Goal: Information Seeking & Learning: Learn about a topic

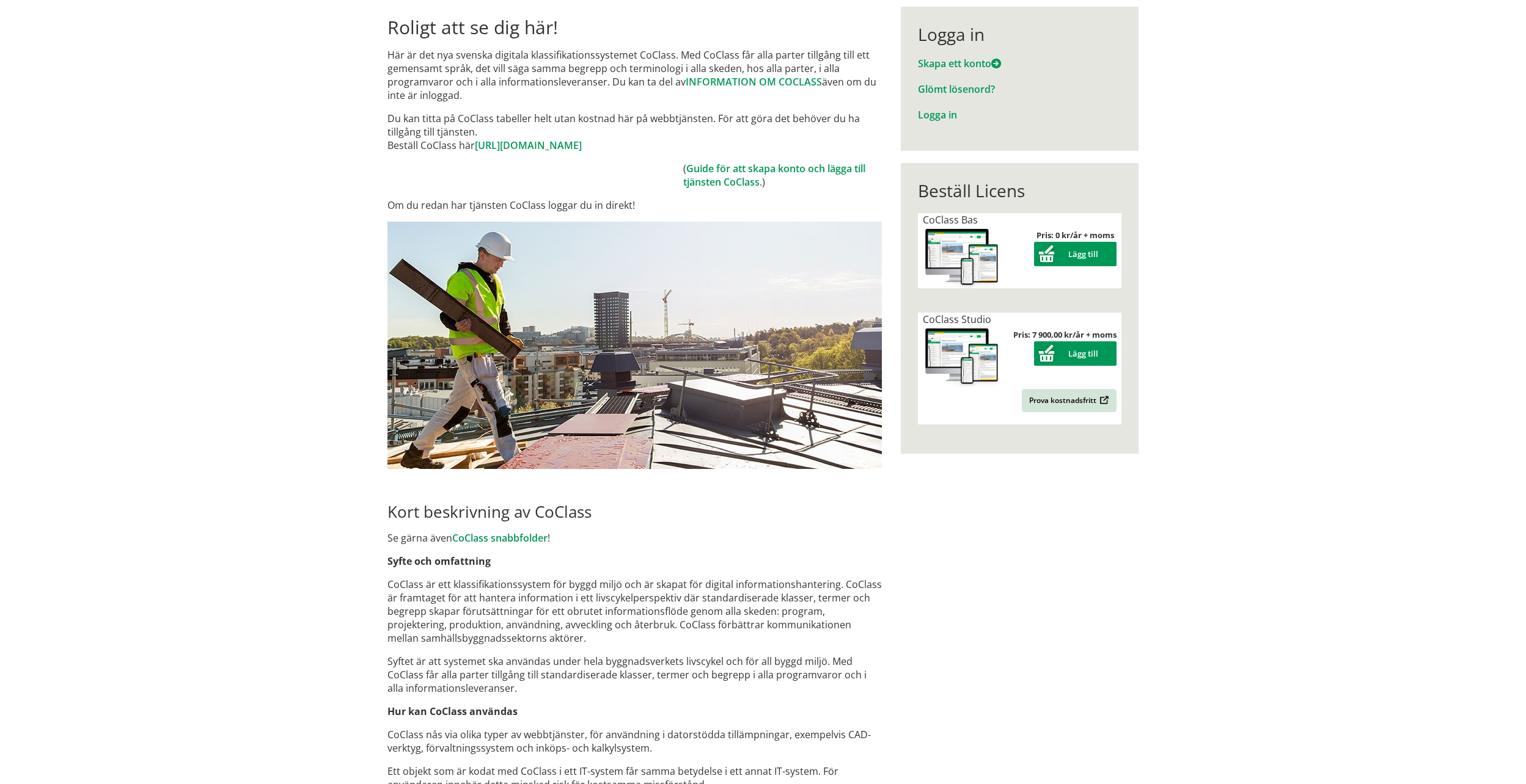
scroll to position [151, 0]
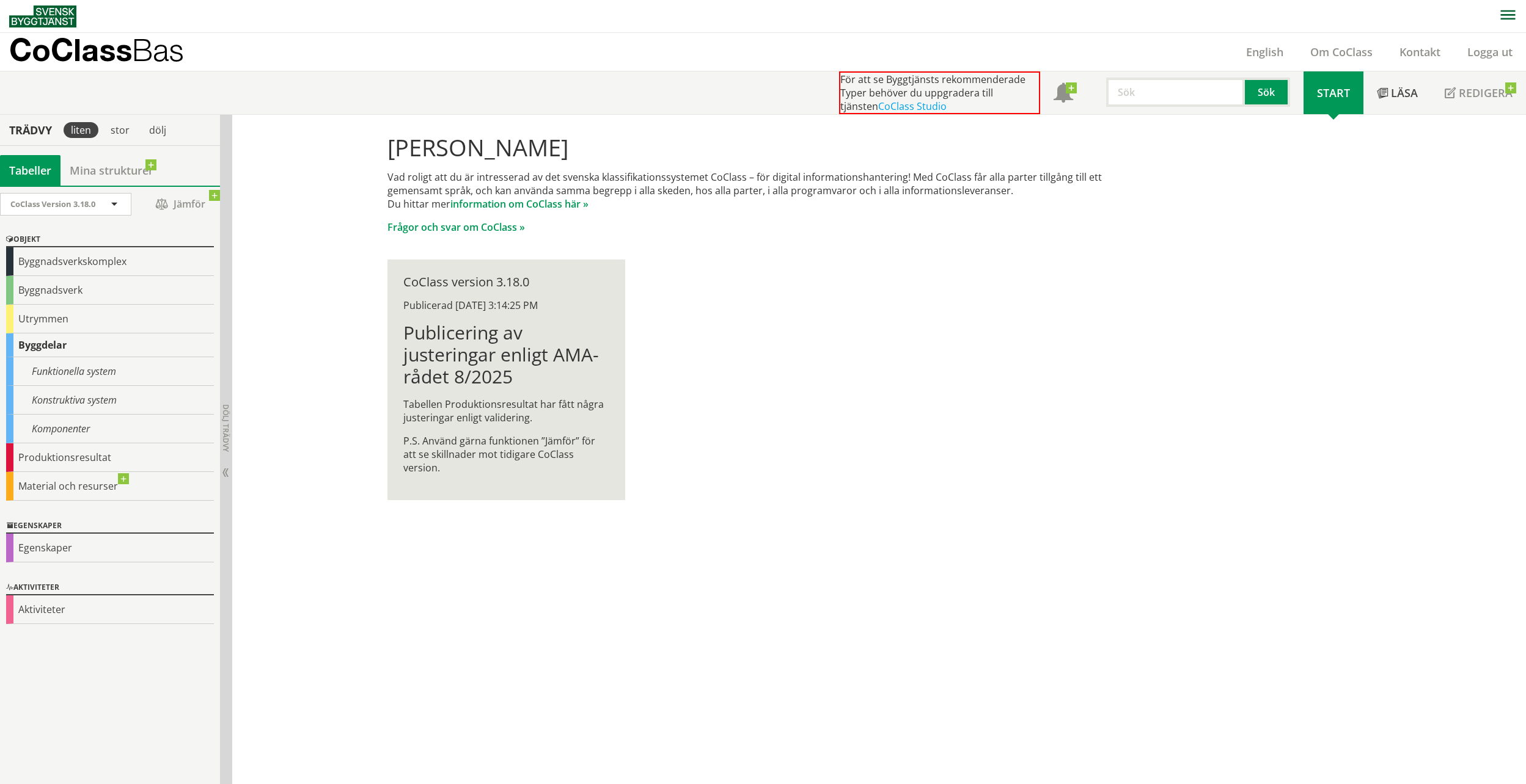
scroll to position [1, 0]
click at [30, 264] on div "Byggnadsverkskomplex" at bounding box center [110, 262] width 208 height 29
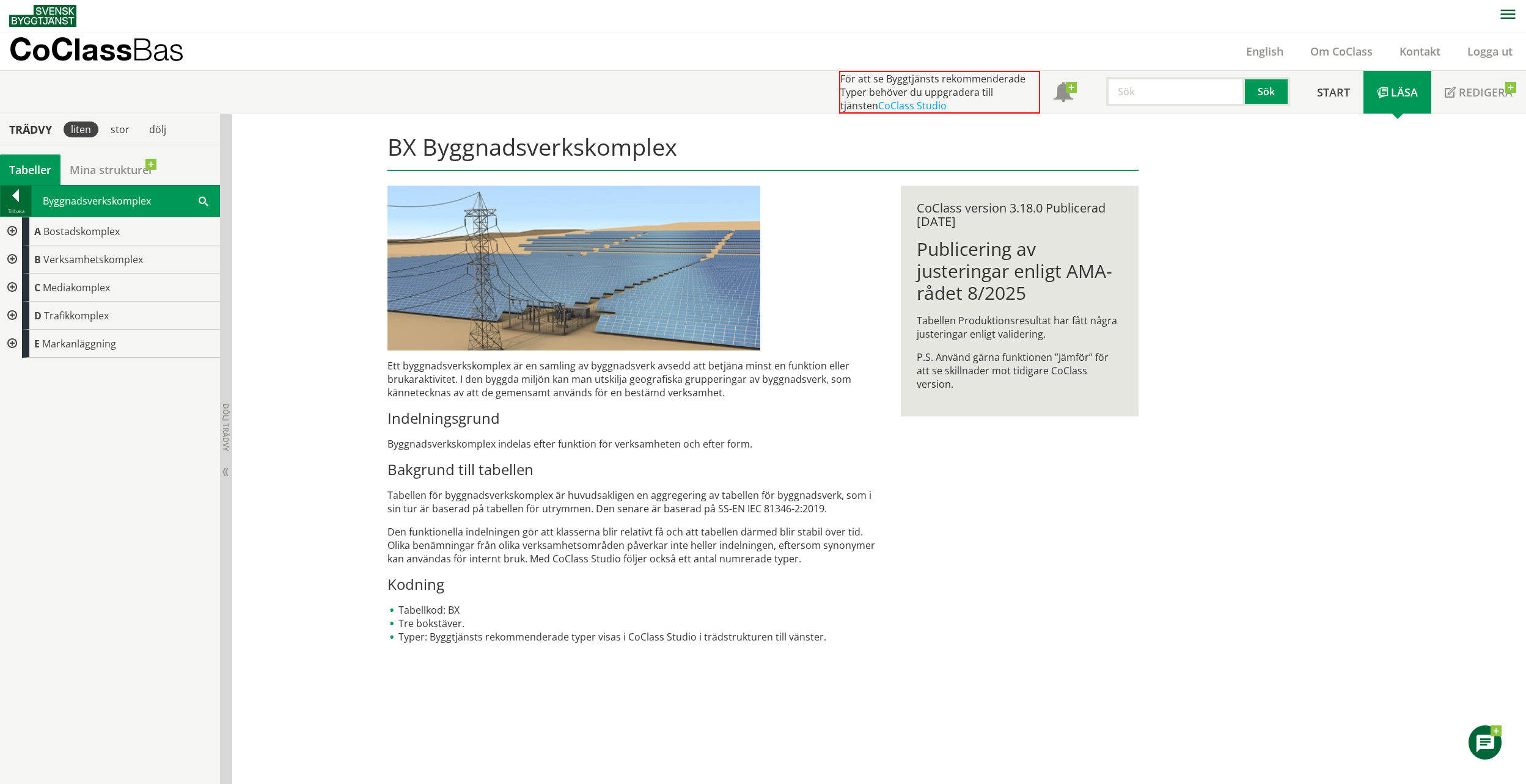
click at [17, 204] on div at bounding box center [16, 198] width 30 height 17
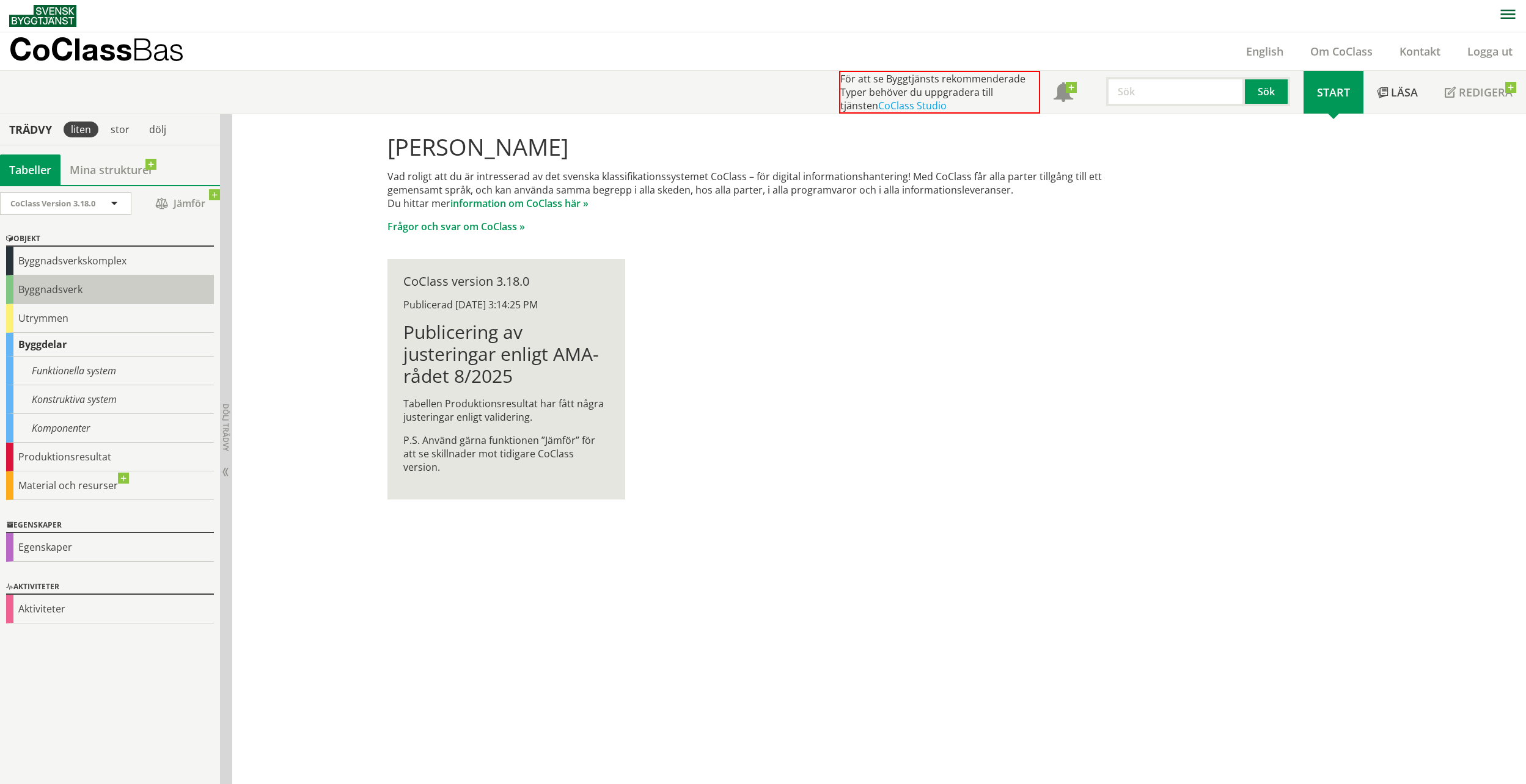
click at [30, 284] on div "Byggnadsverk" at bounding box center [110, 290] width 208 height 29
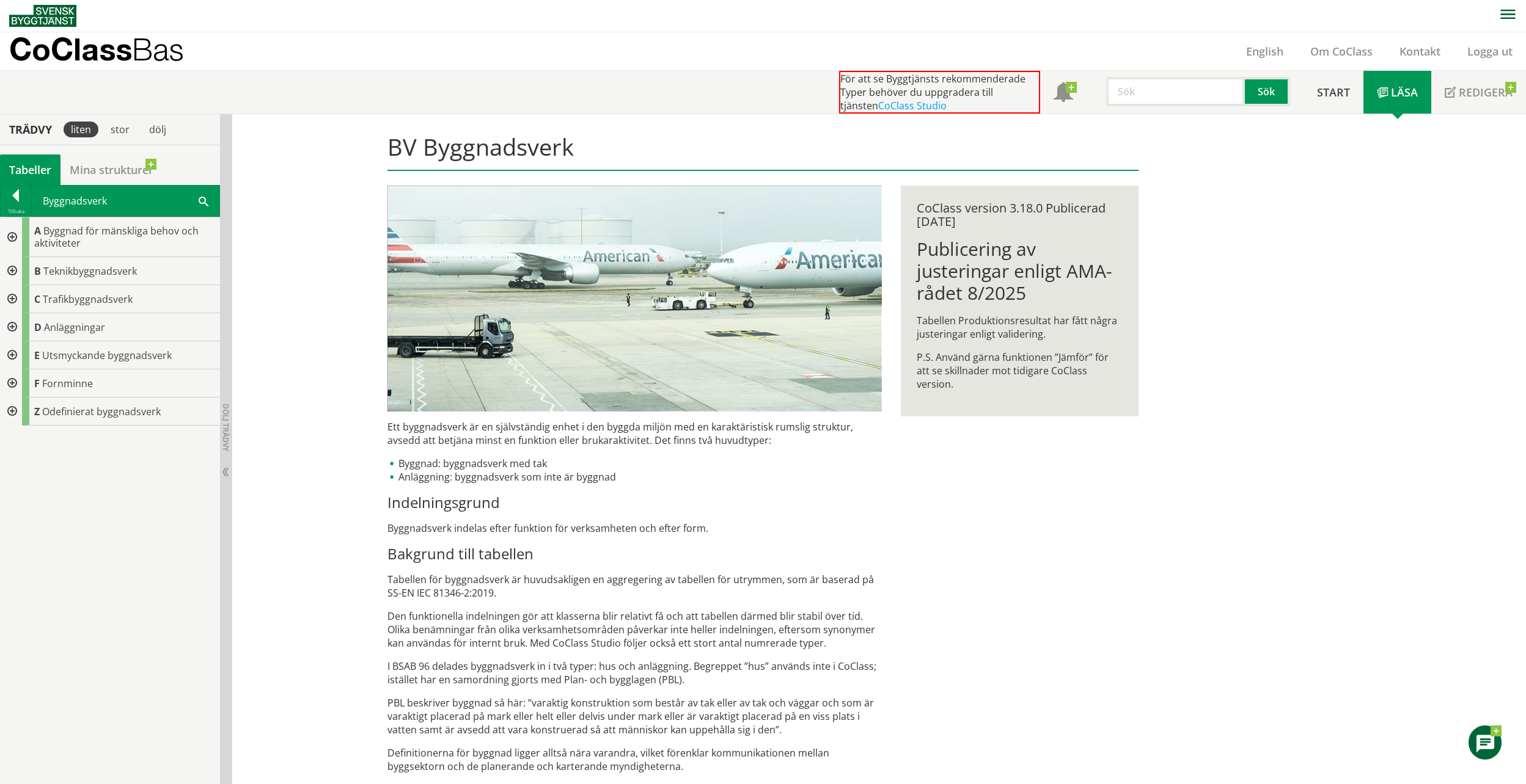
click at [8, 297] on div at bounding box center [11, 299] width 22 height 28
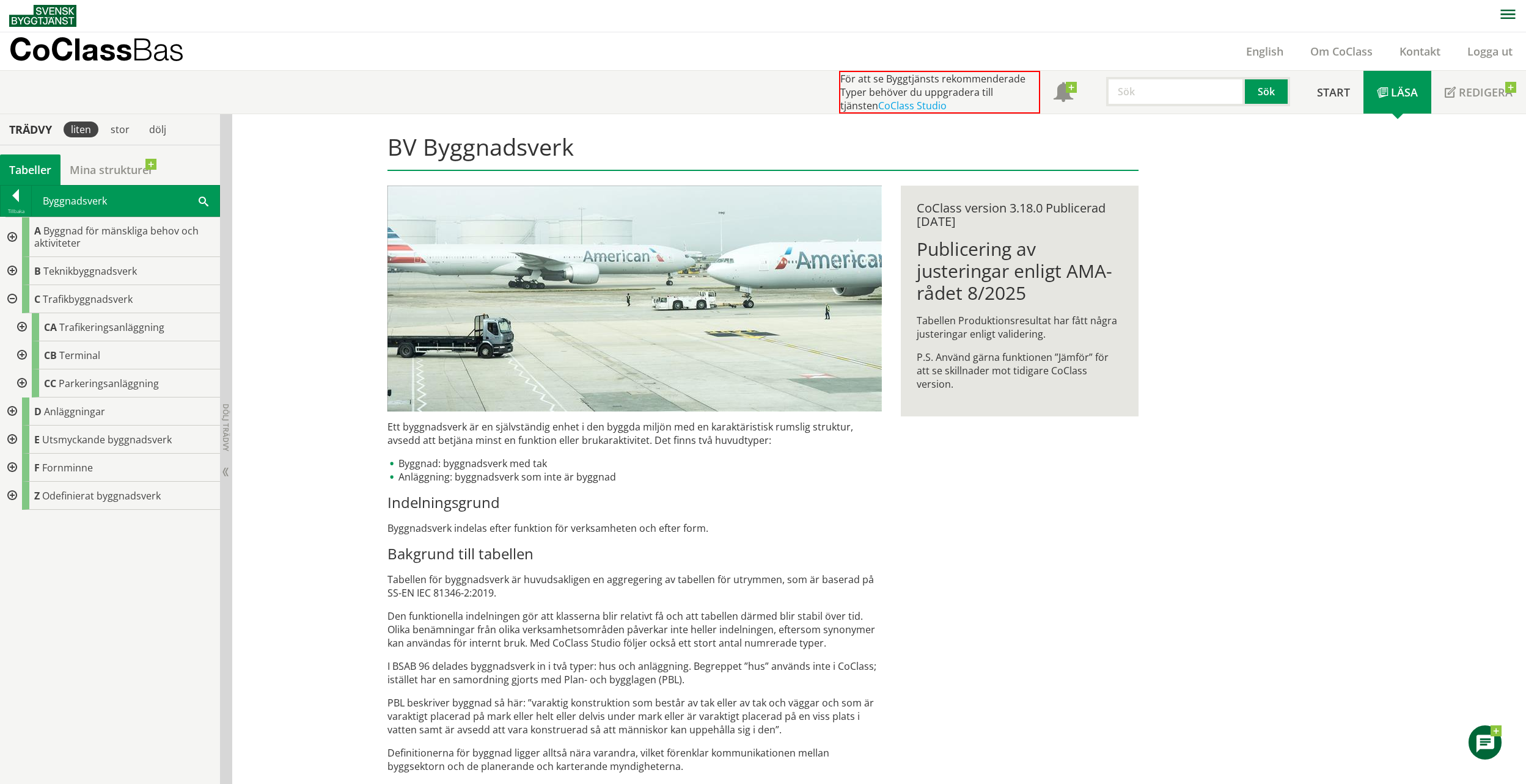
click at [21, 351] on div at bounding box center [21, 355] width 22 height 28
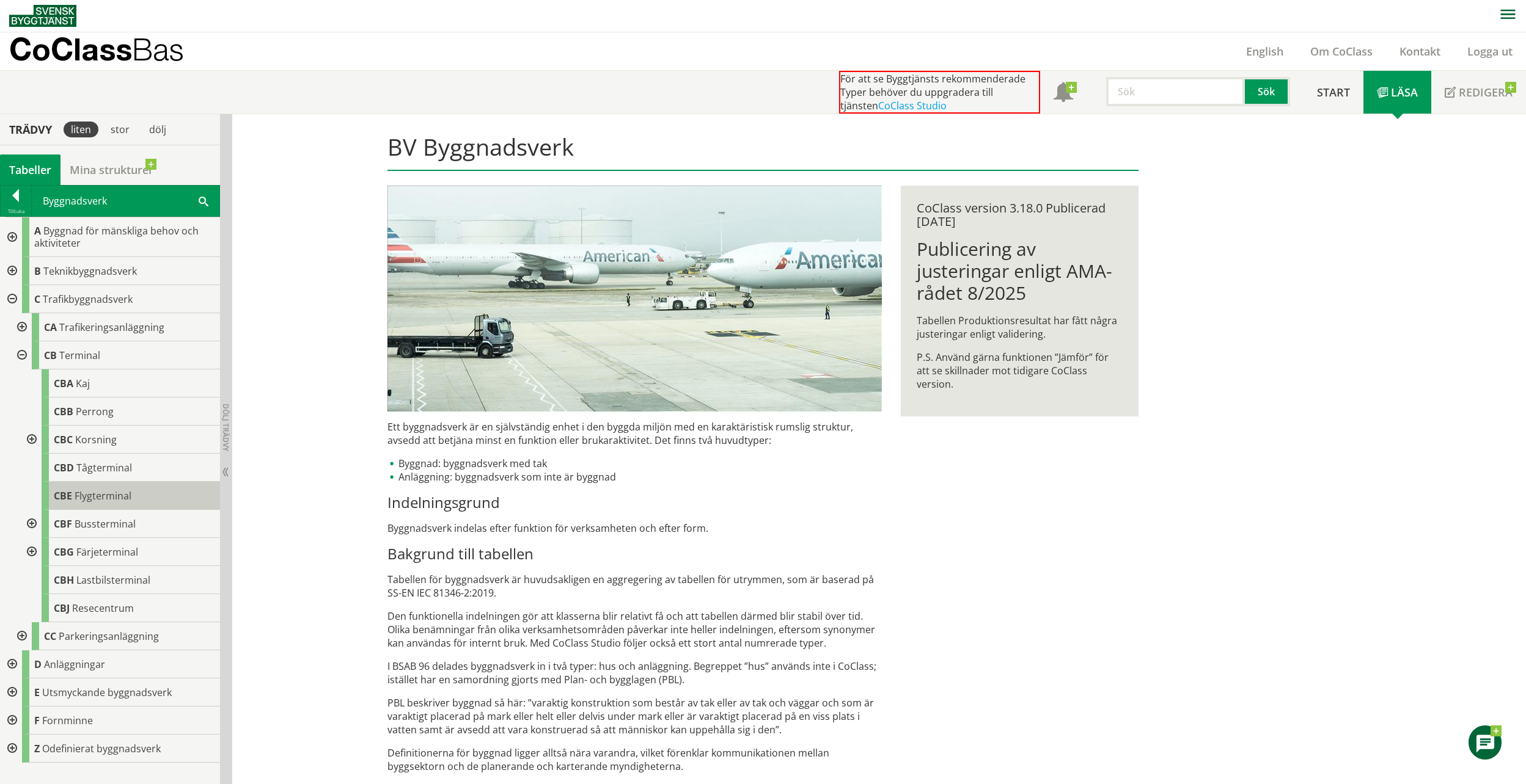
click at [110, 499] on span "Flygterminal" at bounding box center [103, 496] width 57 height 14
click at [115, 129] on div "stor" at bounding box center [120, 129] width 33 height 16
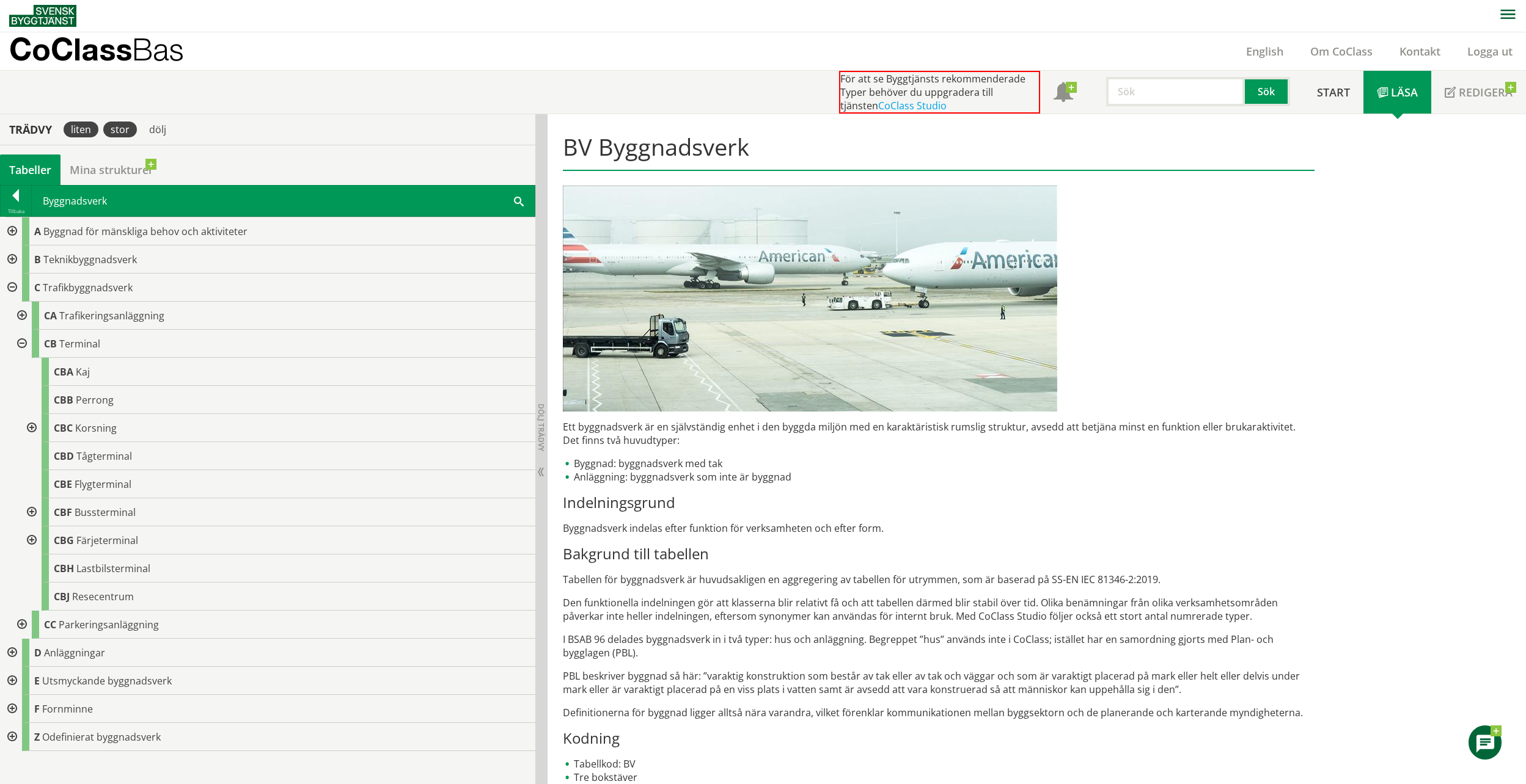
click at [89, 129] on div "liten" at bounding box center [81, 129] width 35 height 16
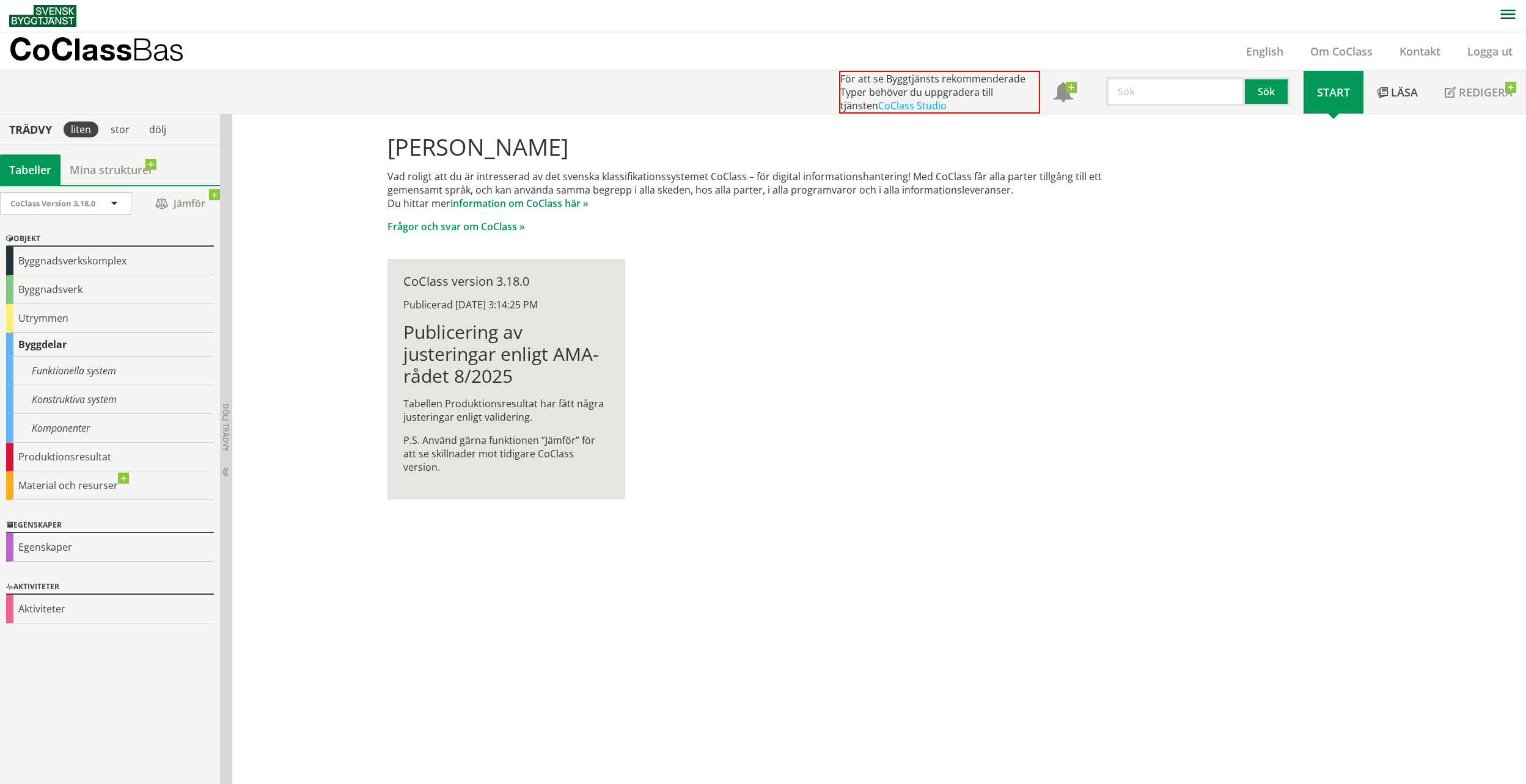
click at [45, 335] on div "Byggdelar" at bounding box center [110, 344] width 208 height 24
click at [43, 322] on div "Utrymmen" at bounding box center [110, 319] width 208 height 29
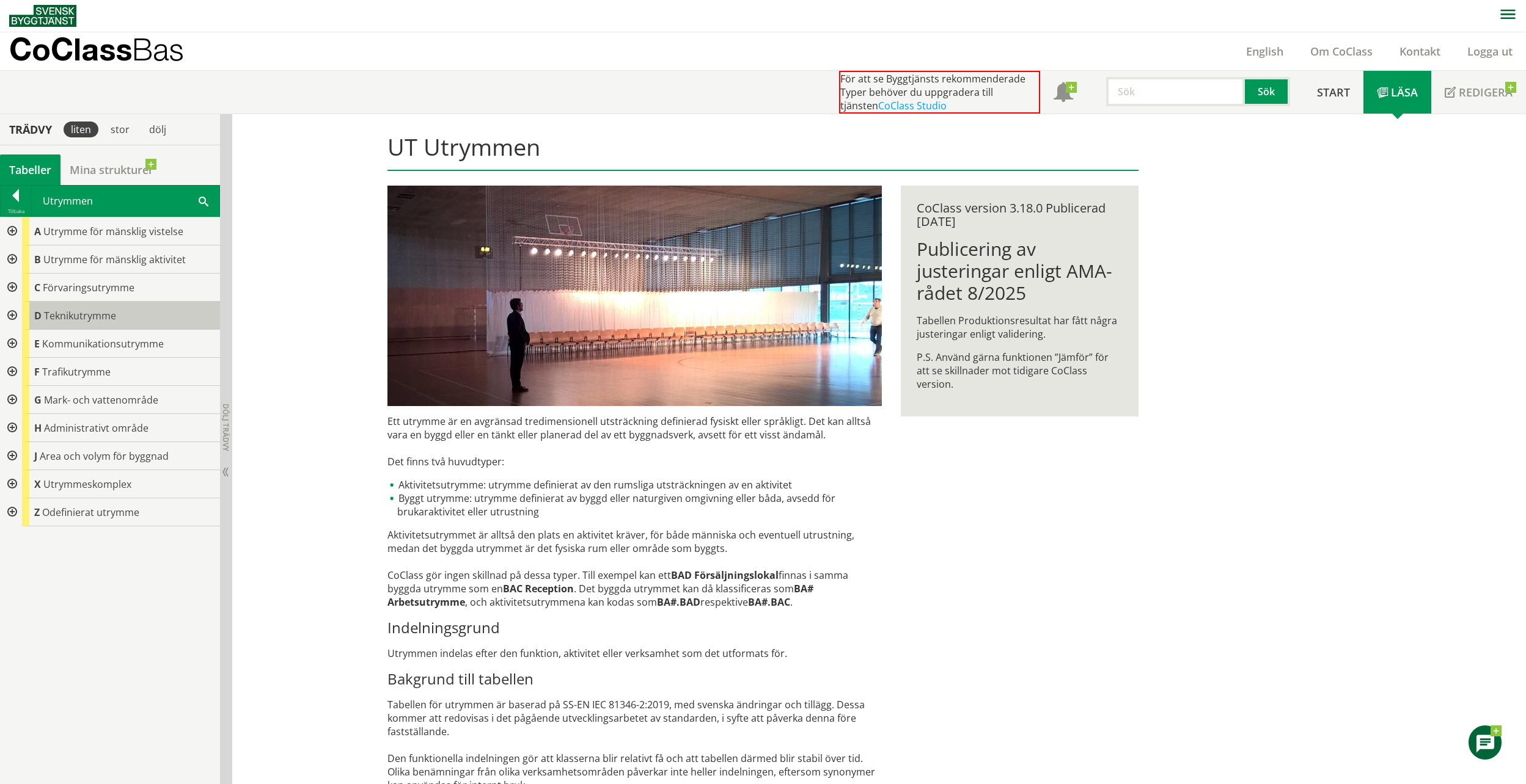
click at [54, 316] on span "Teknikutrymme" at bounding box center [80, 316] width 72 height 14
click at [14, 197] on div at bounding box center [16, 198] width 30 height 17
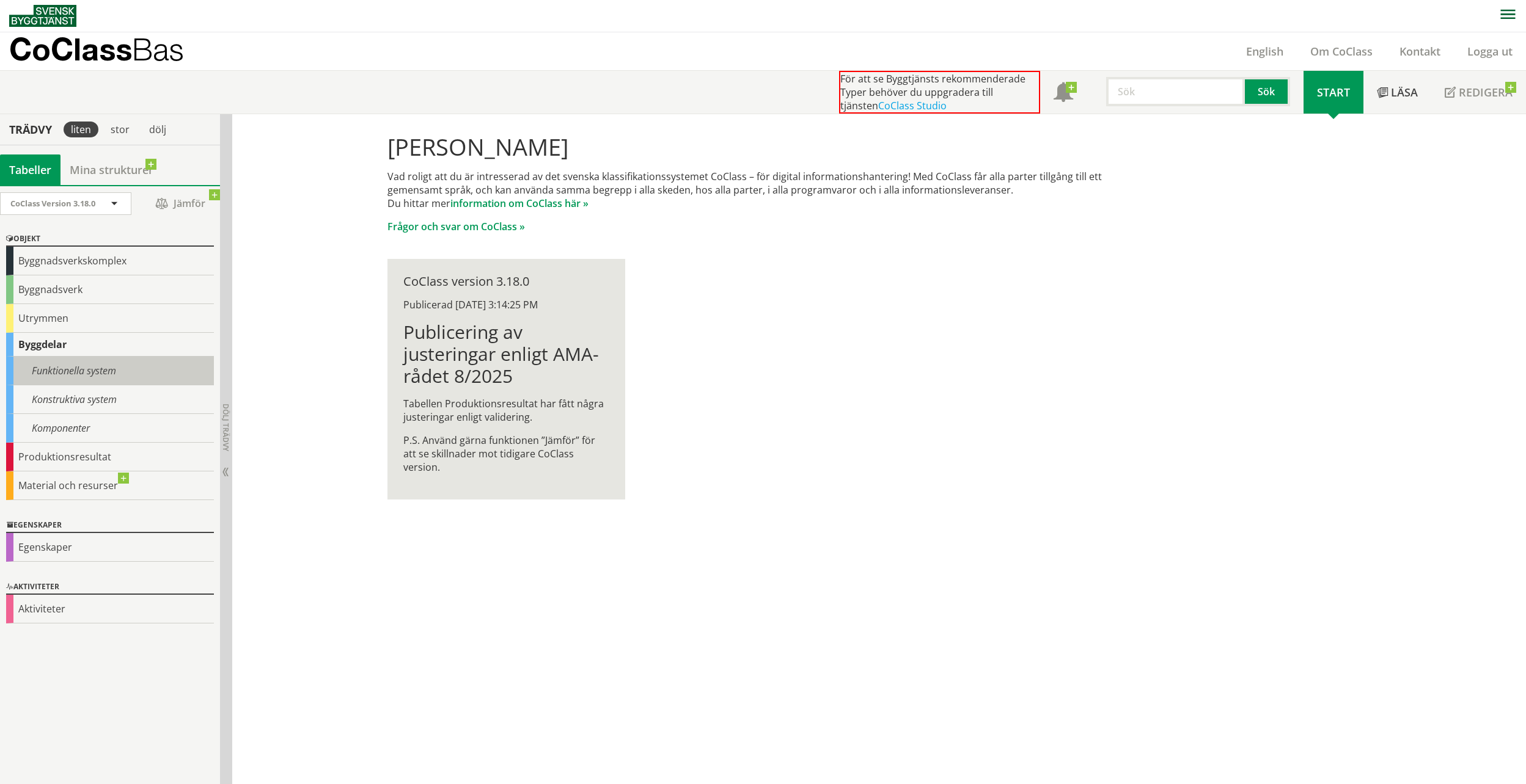
click at [126, 372] on div "Funktionella system" at bounding box center [110, 371] width 208 height 29
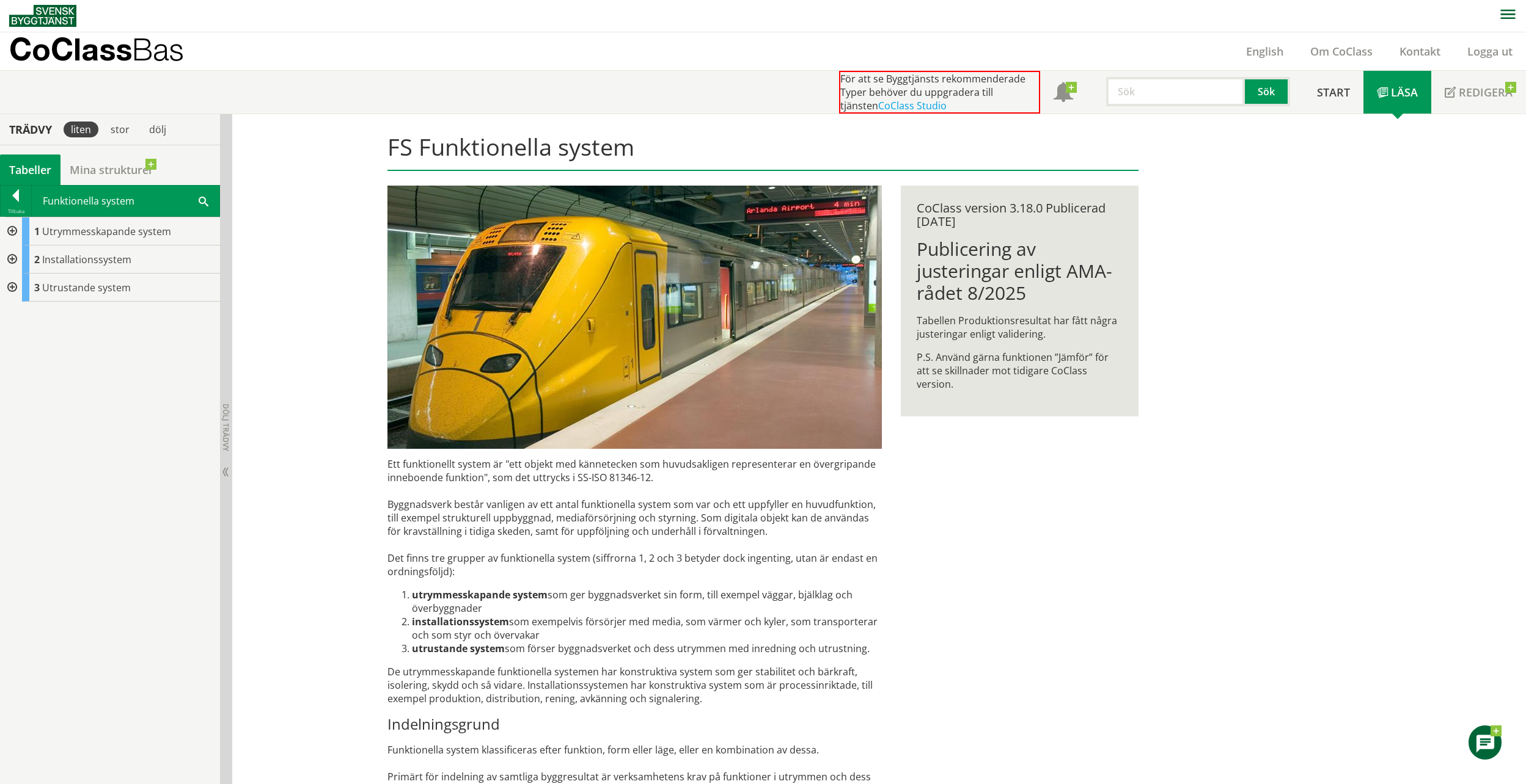
click at [13, 231] on div at bounding box center [11, 231] width 22 height 28
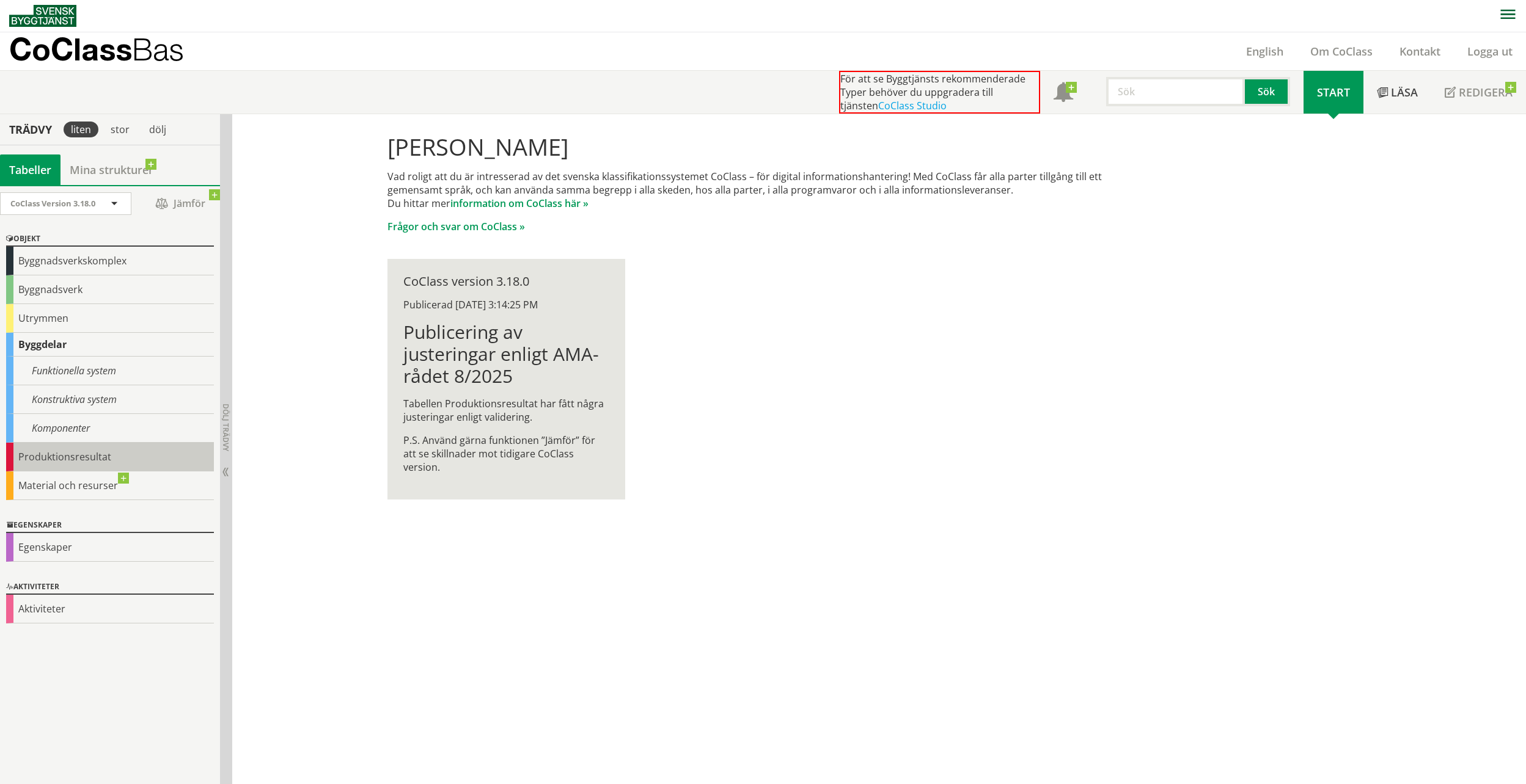
click at [34, 452] on div "Produktionsresultat" at bounding box center [110, 457] width 208 height 29
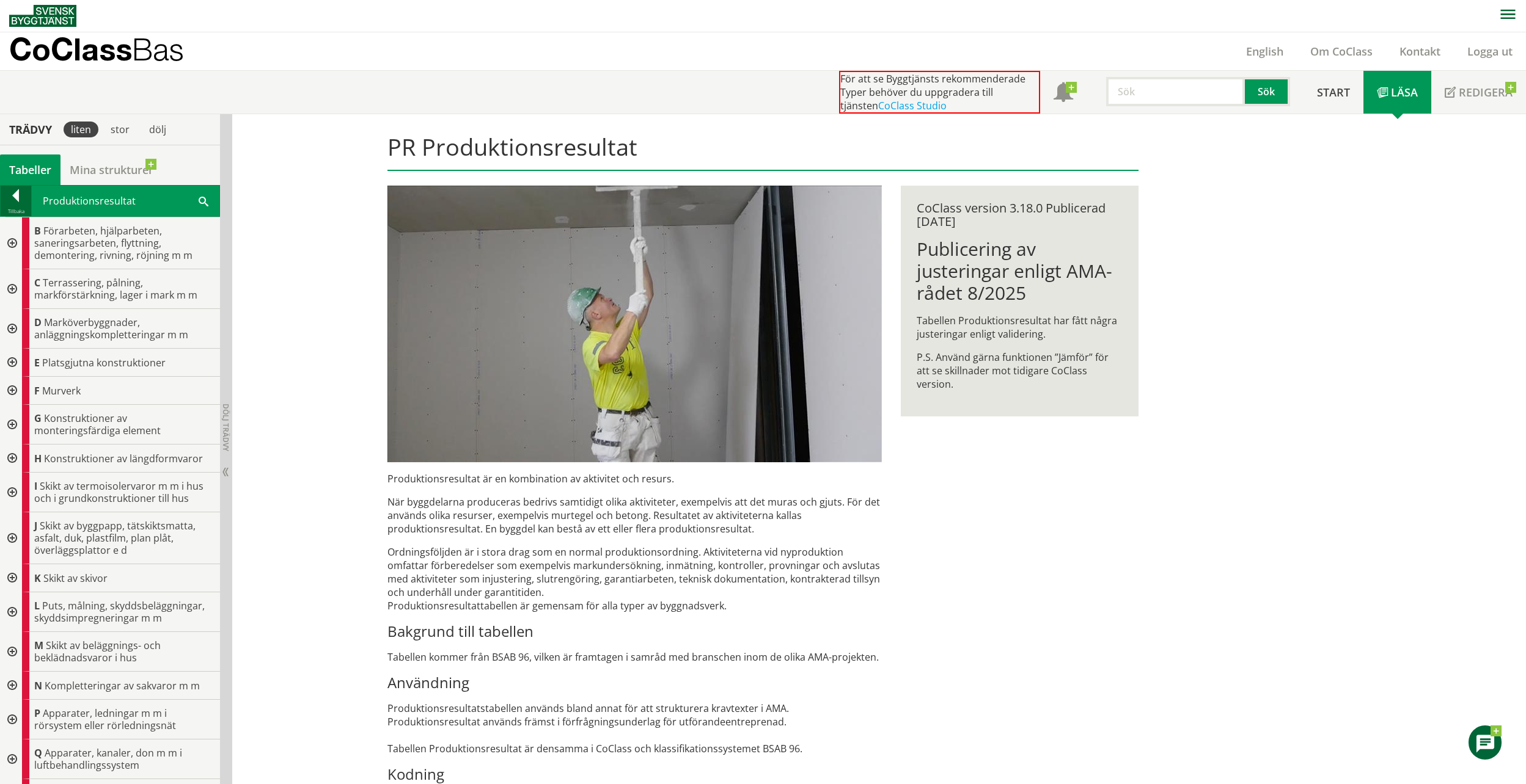
click at [25, 195] on div at bounding box center [16, 198] width 30 height 17
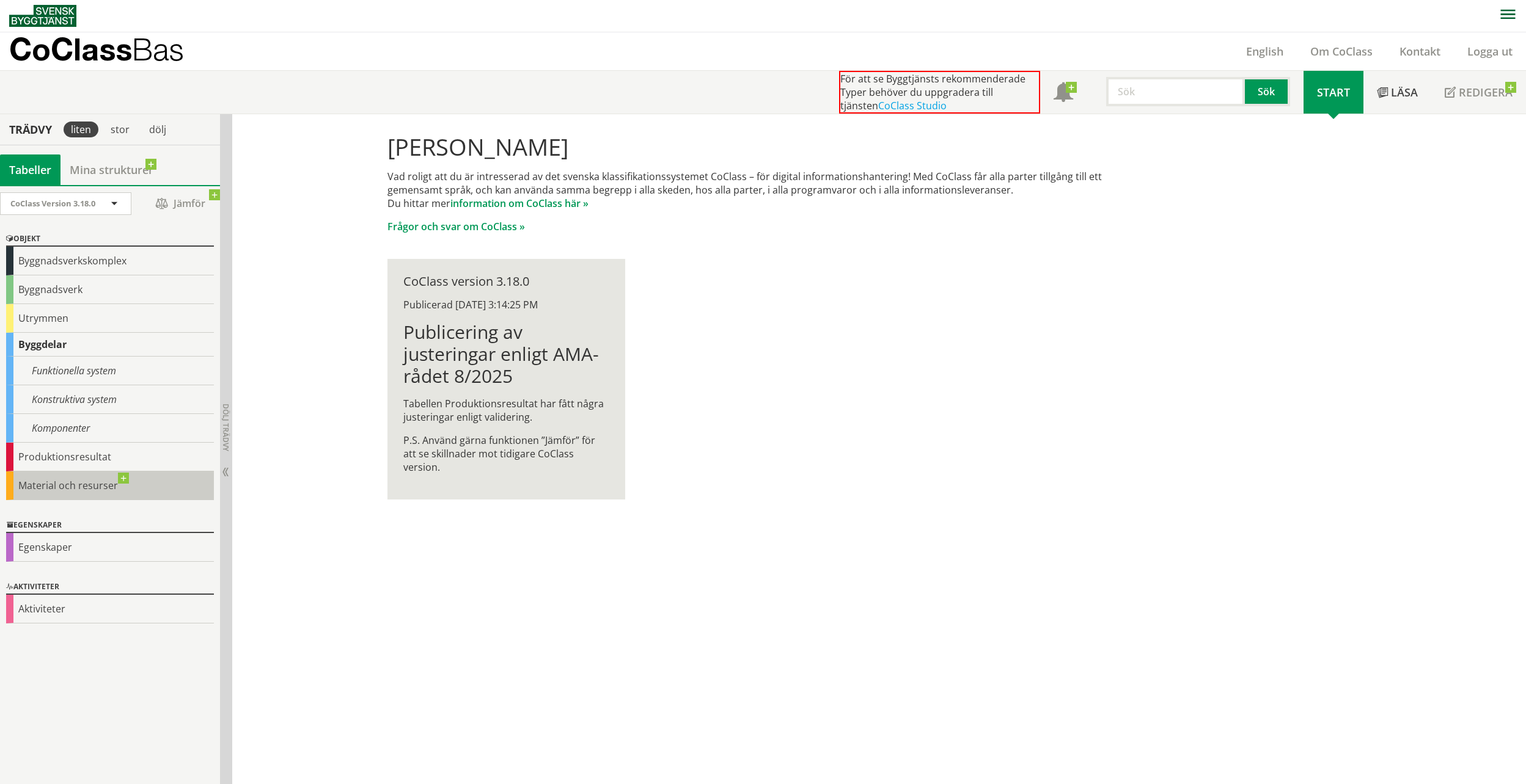
click at [71, 483] on div "Material och resurser" at bounding box center [110, 486] width 208 height 29
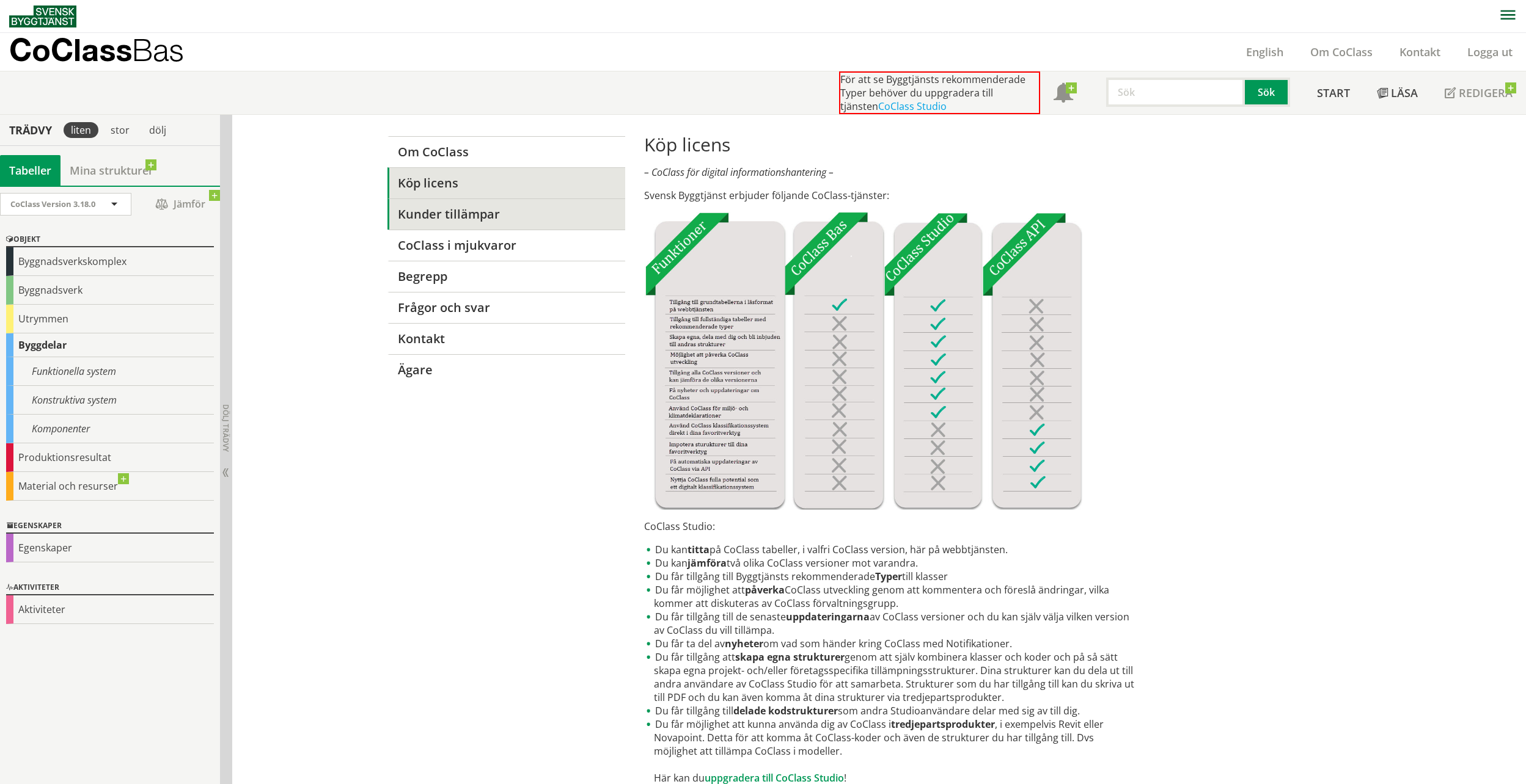
click at [431, 210] on link "Kunder tillämpar" at bounding box center [506, 214] width 237 height 31
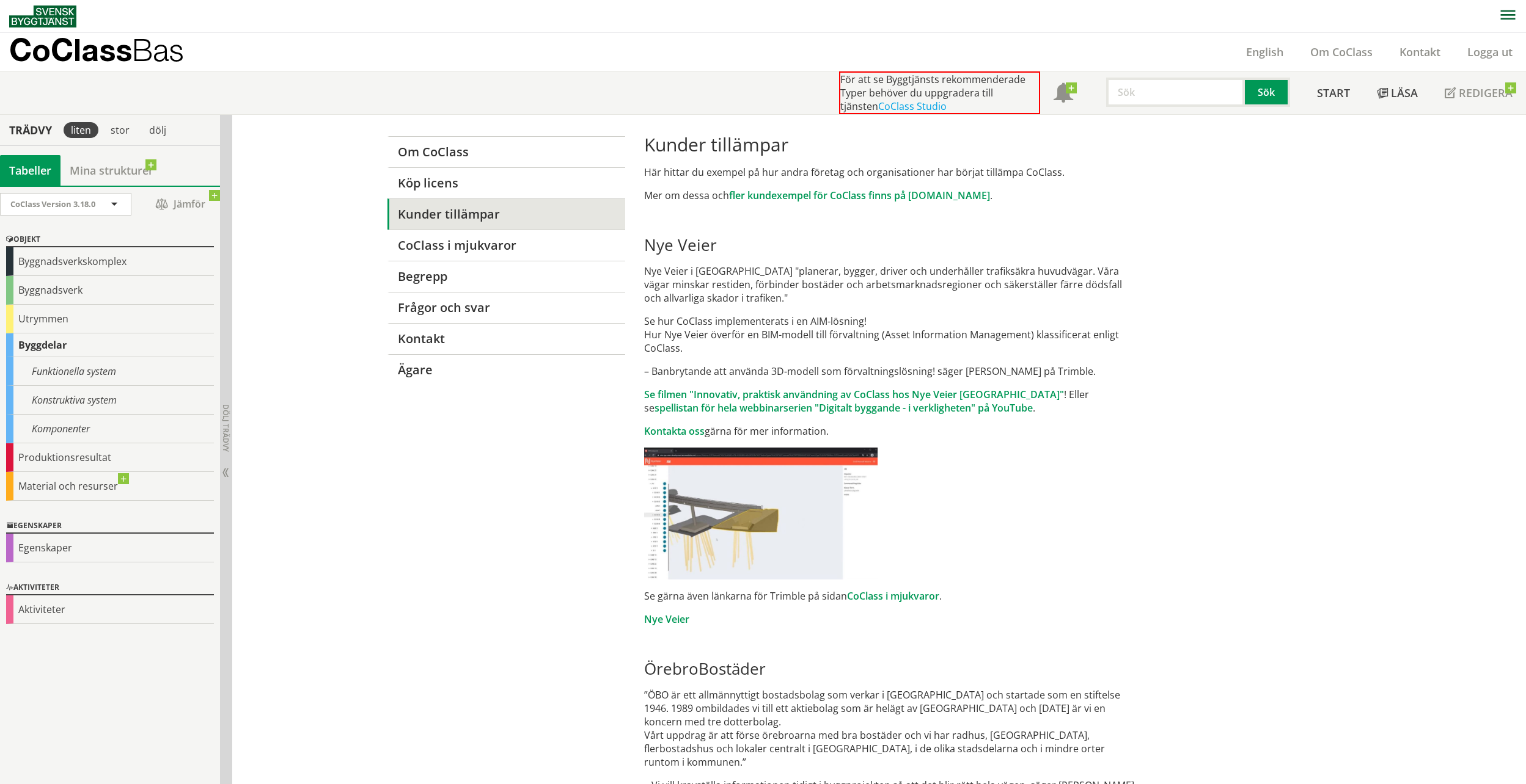
click at [431, 245] on link "CoClass i mjukvaror" at bounding box center [506, 245] width 237 height 31
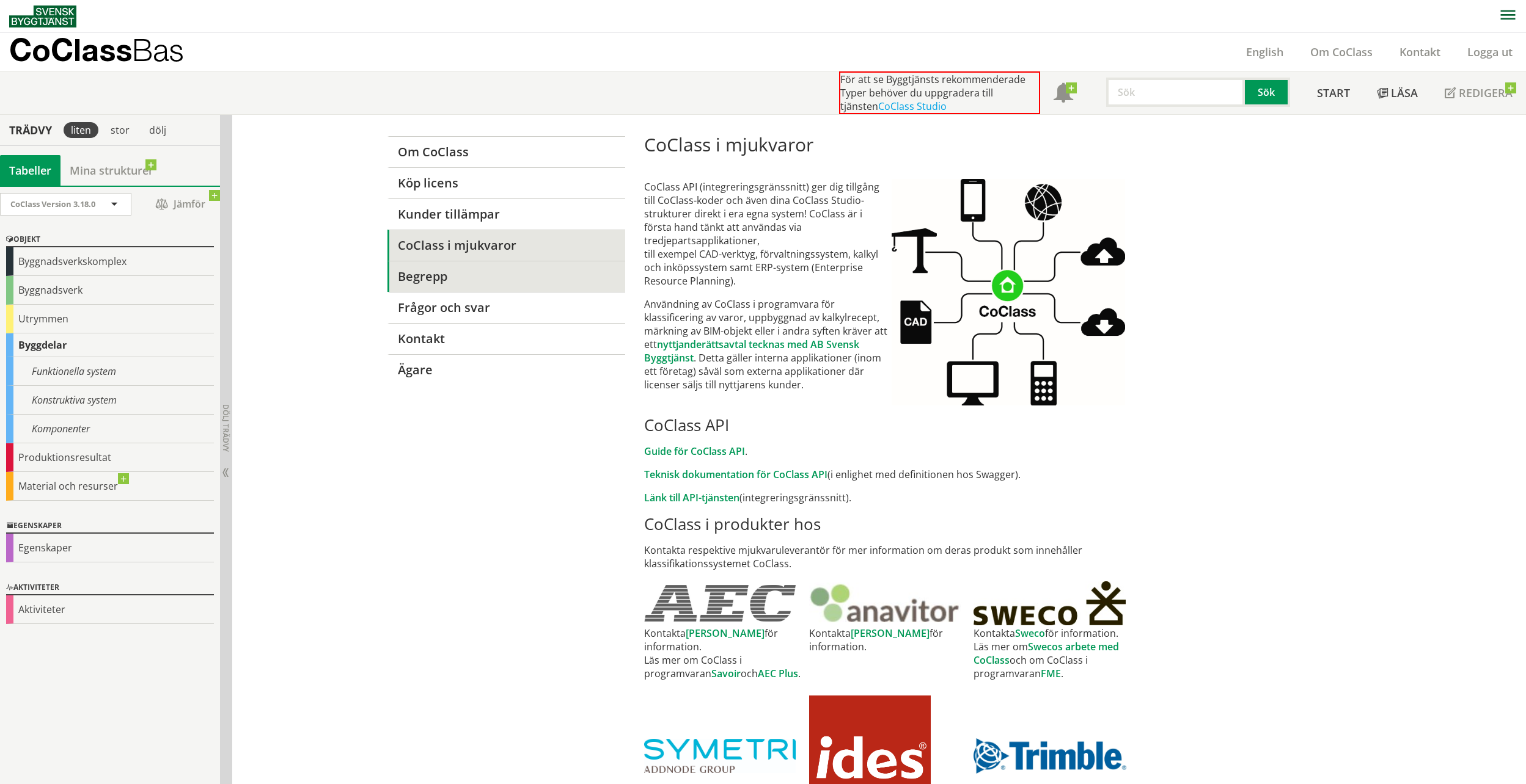
click at [426, 271] on link "Begrepp" at bounding box center [506, 276] width 237 height 31
